Goal: Task Accomplishment & Management: Complete application form

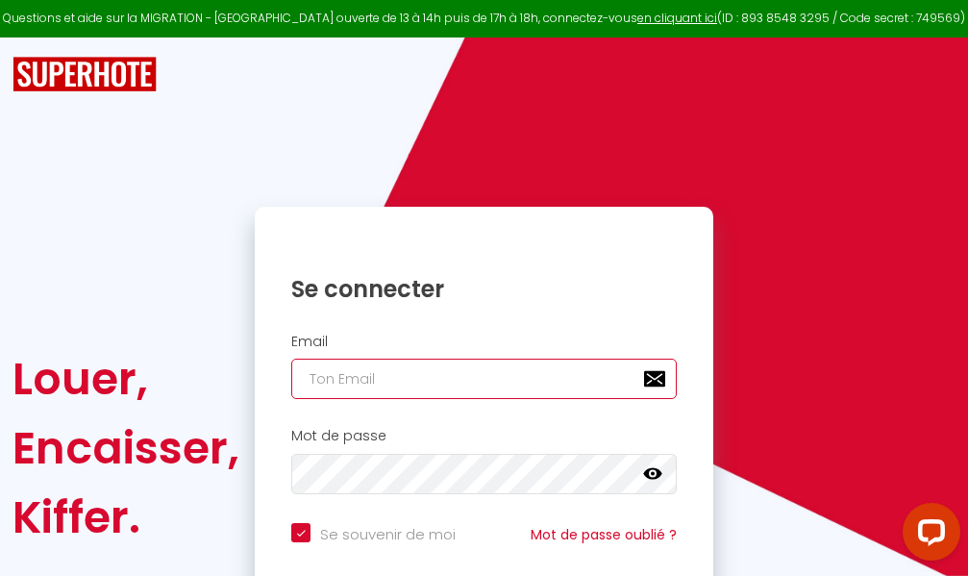
click at [494, 378] on input "email" at bounding box center [484, 379] width 386 height 40
type input "m"
checkbox input "true"
type input "ma"
checkbox input "true"
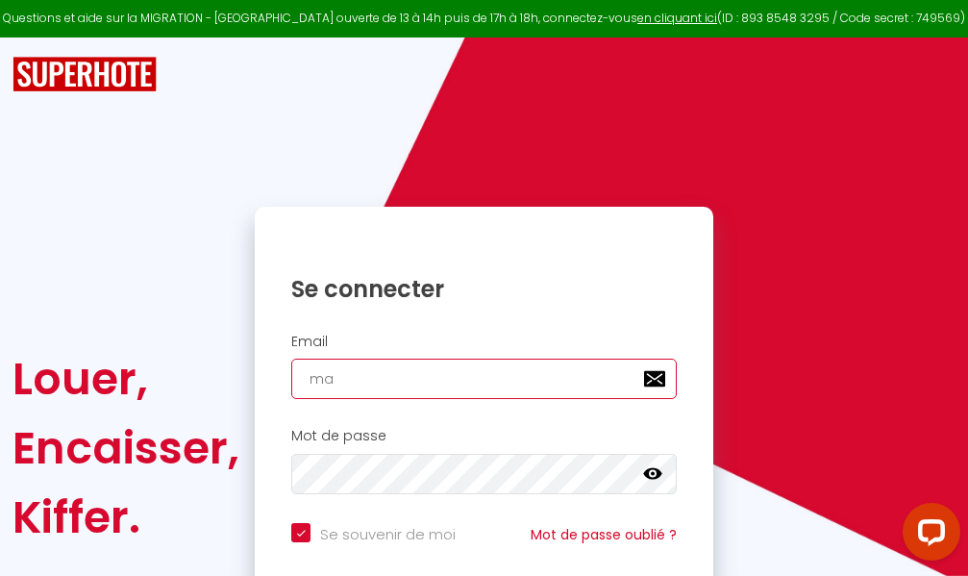
type input "mar"
checkbox input "true"
type input "marc"
checkbox input "true"
type input "marcd"
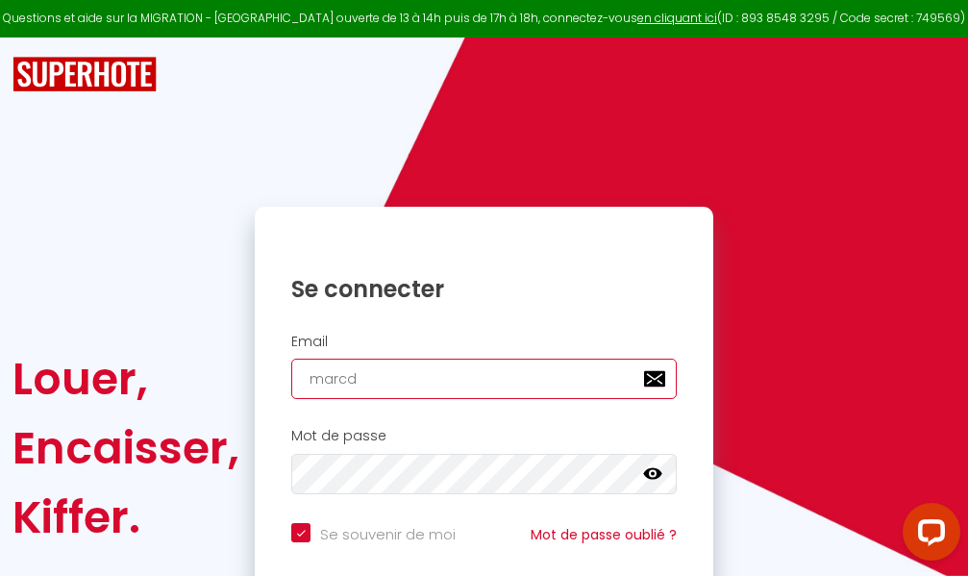
checkbox input "true"
type input "marcdp"
checkbox input "true"
type input "marcdpo"
checkbox input "true"
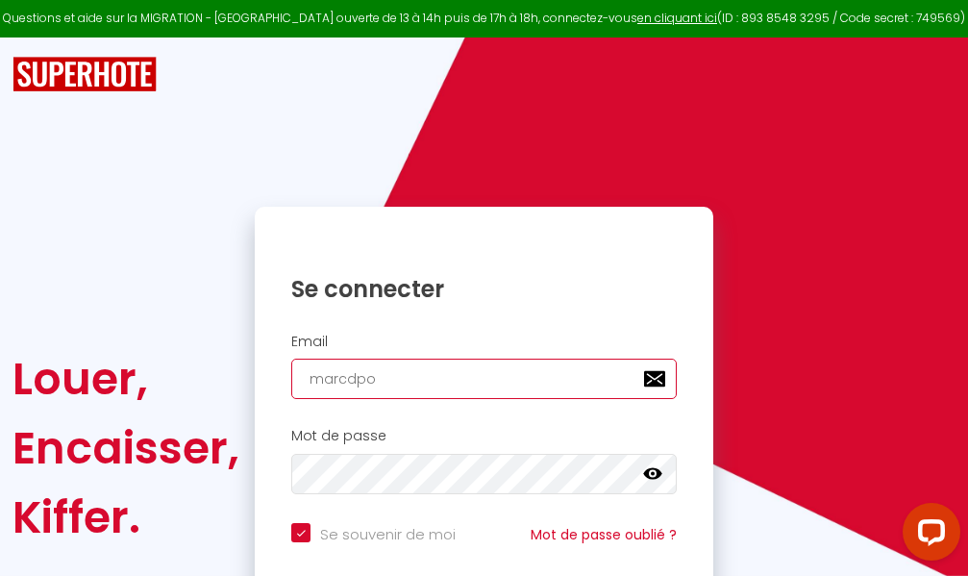
type input "marcdpoz"
checkbox input "true"
type input "marcdpoz."
checkbox input "true"
type input "marcdpoz.l"
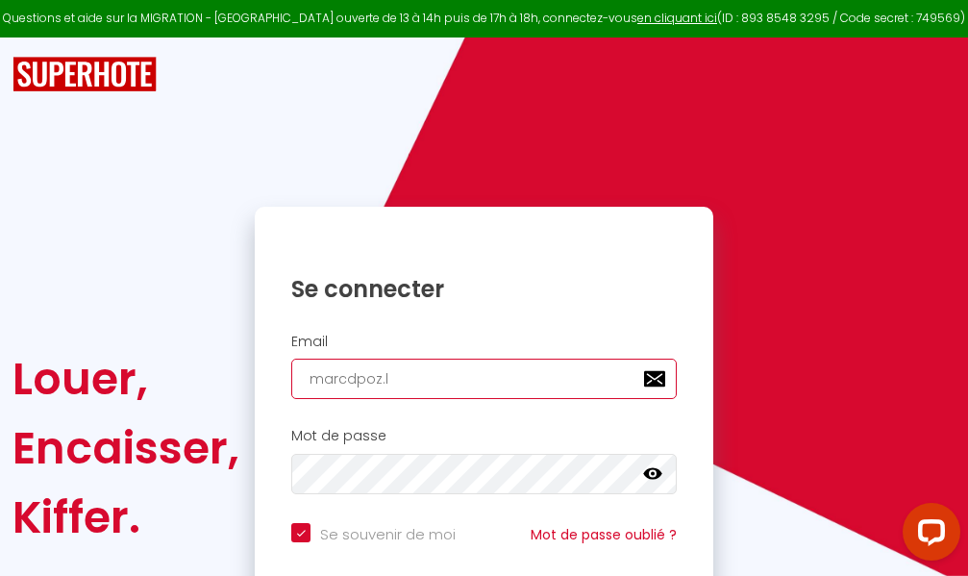
checkbox input "true"
type input "marcdpoz.lo"
checkbox input "true"
type input "marcdpoz.loc"
checkbox input "true"
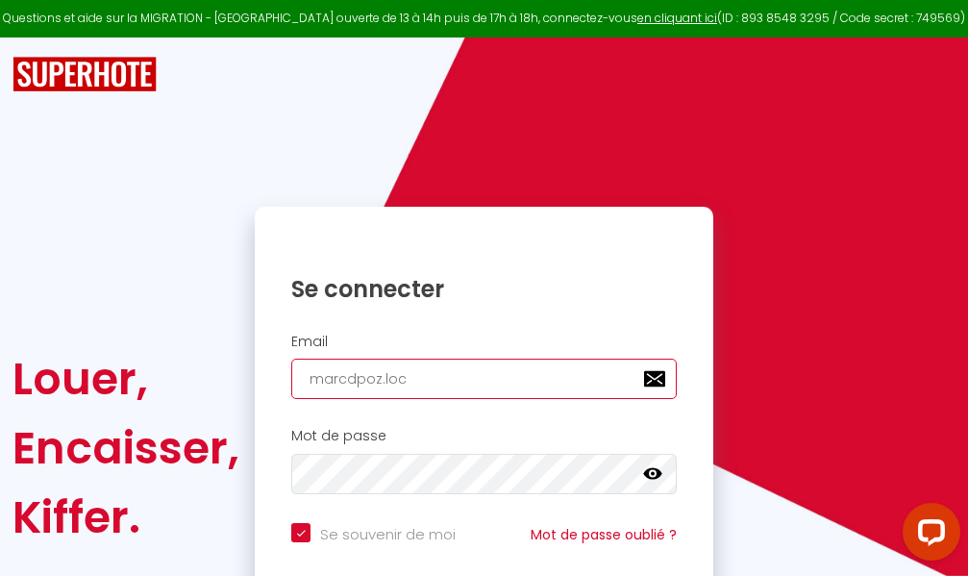
type input "marcdpoz.loca"
checkbox input "true"
type input "marcdpoz.locat"
checkbox input "true"
type input "marcdpoz.locati"
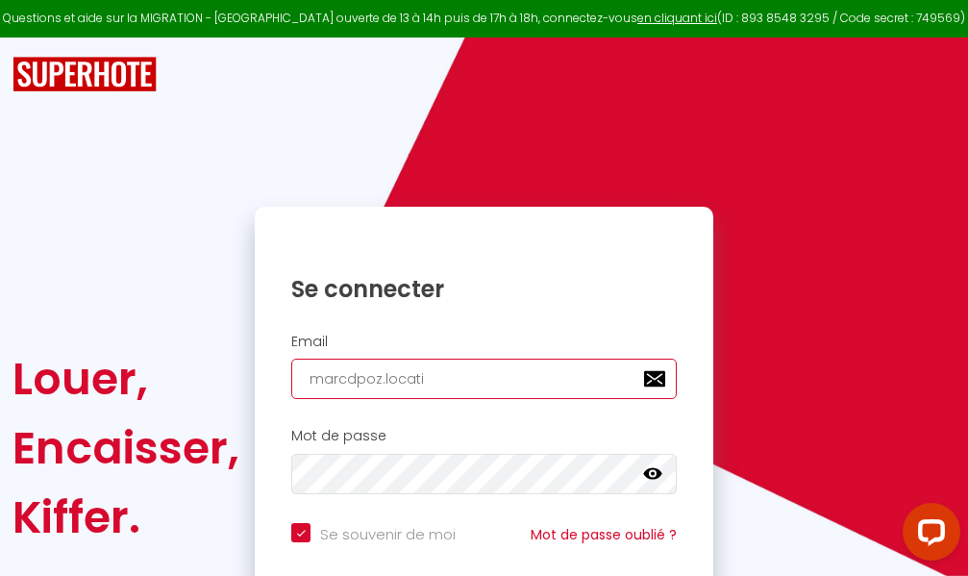
checkbox input "true"
type input "marcdpoz.locatio"
checkbox input "true"
type input "marcdpoz.location"
checkbox input "true"
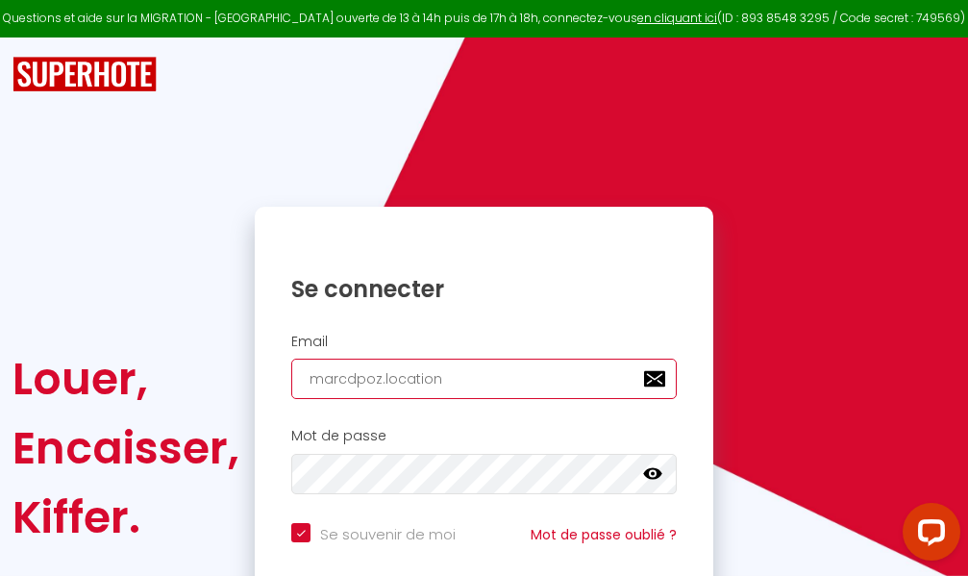
type input "marcdpoz.location@"
checkbox input "true"
type input "marcdpoz.location@g"
checkbox input "true"
type input "marcdpoz.location@gm"
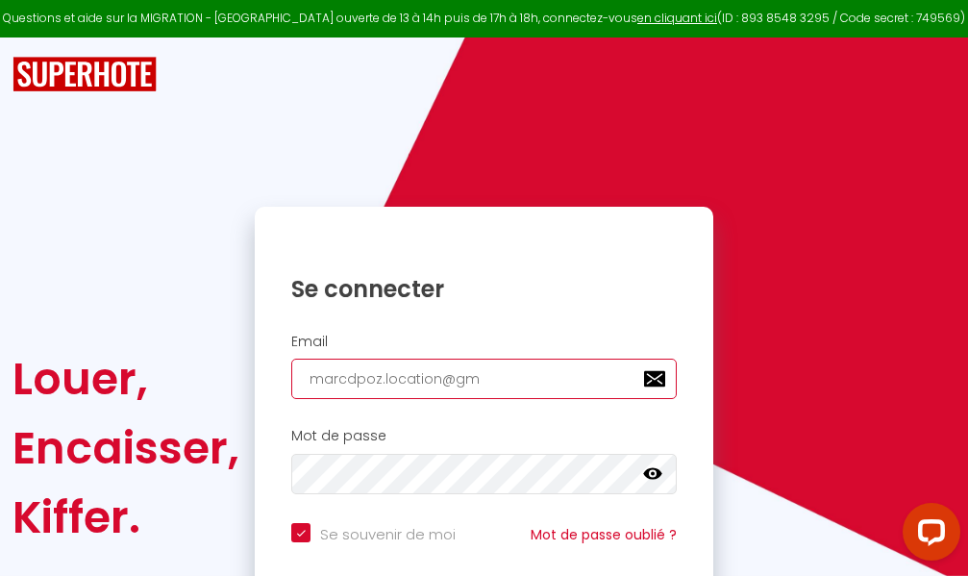
checkbox input "true"
type input "marcdpoz.location@gma"
checkbox input "true"
type input "marcdpoz.location@gmai"
checkbox input "true"
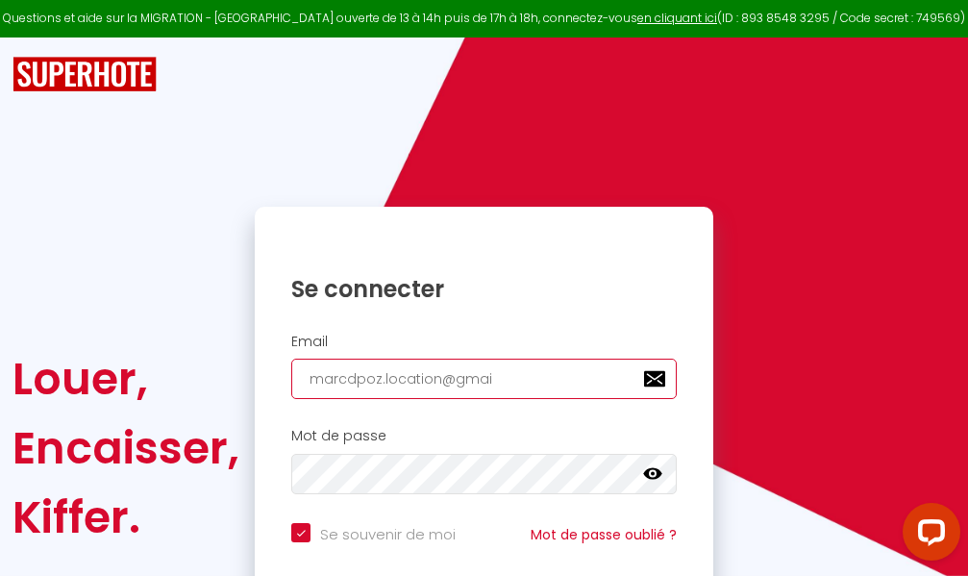
type input "[EMAIL_ADDRESS]"
checkbox input "true"
type input "[EMAIL_ADDRESS]."
checkbox input "true"
type input "marcdpoz.location@gmail.c"
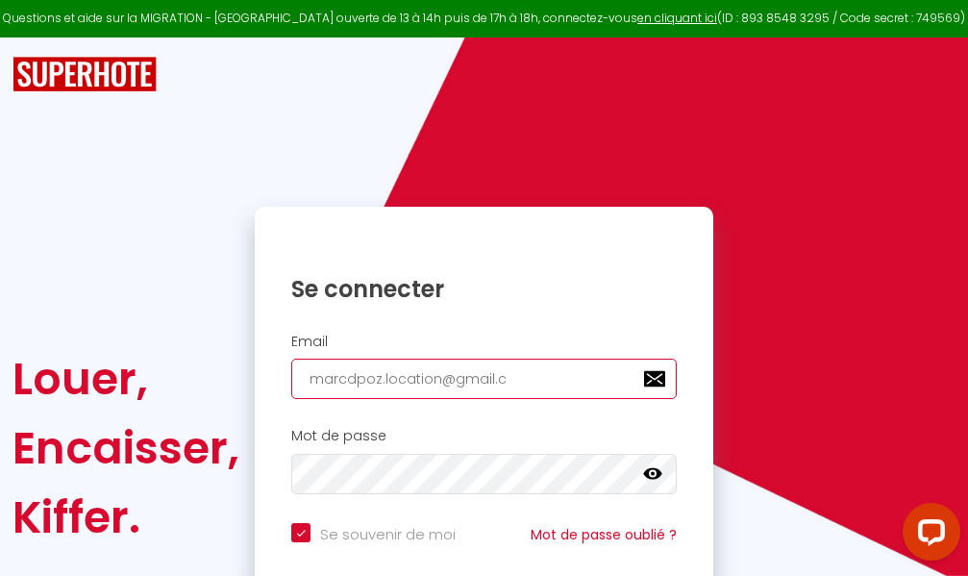
checkbox input "true"
type input "[EMAIL_ADDRESS][DOMAIN_NAME]"
checkbox input "true"
type input "[EMAIL_ADDRESS][DOMAIN_NAME]"
checkbox input "true"
